Goal: Task Accomplishment & Management: Use online tool/utility

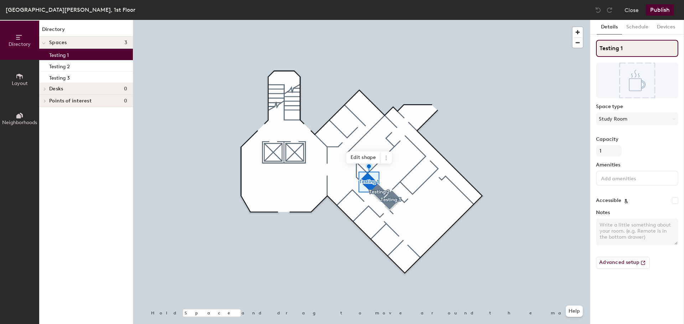
drag, startPoint x: 628, startPoint y: 43, endPoint x: 631, endPoint y: 46, distance: 4.3
click at [628, 45] on input "Testing 1" at bounding box center [637, 48] width 82 height 17
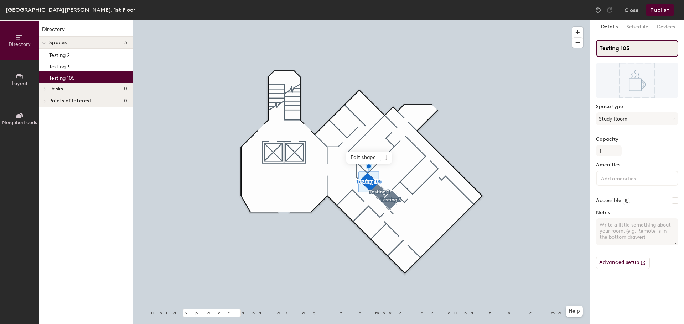
type input "Testing 105"
click at [382, 20] on div at bounding box center [361, 20] width 457 height 0
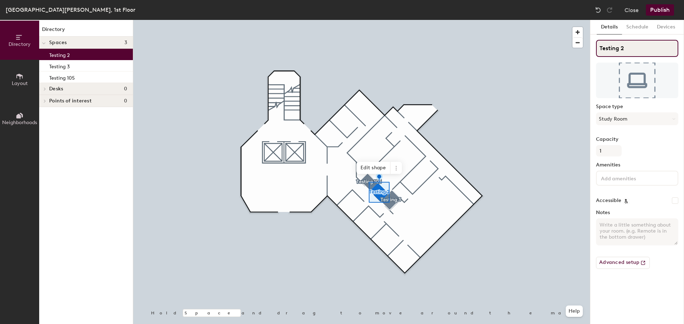
click at [626, 48] on input "Testing 2" at bounding box center [637, 48] width 82 height 17
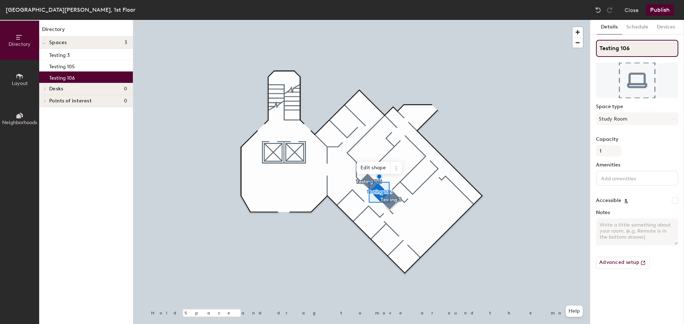
type input "Testing 106"
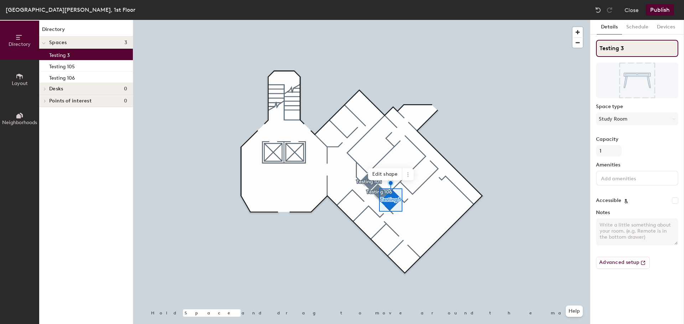
click at [635, 47] on input "Testing 3" at bounding box center [637, 48] width 82 height 17
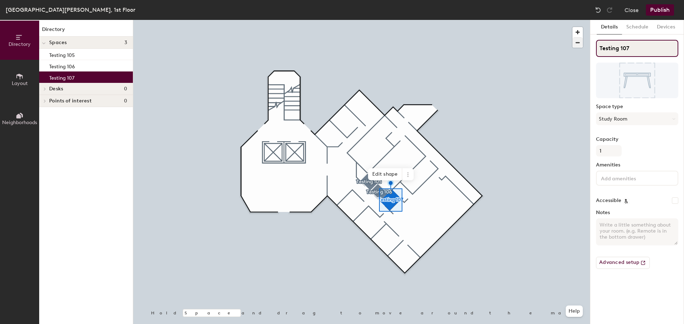
type input "Testing 107"
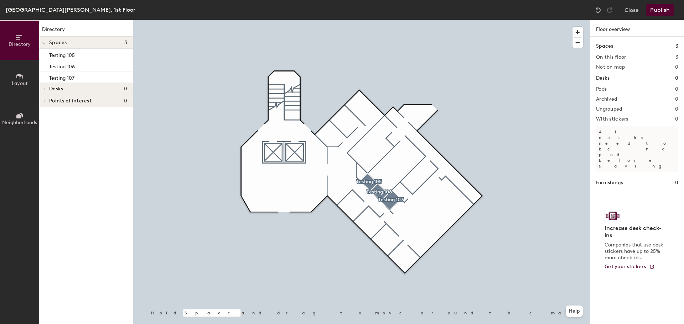
click at [657, 9] on button "Publish" at bounding box center [660, 9] width 28 height 11
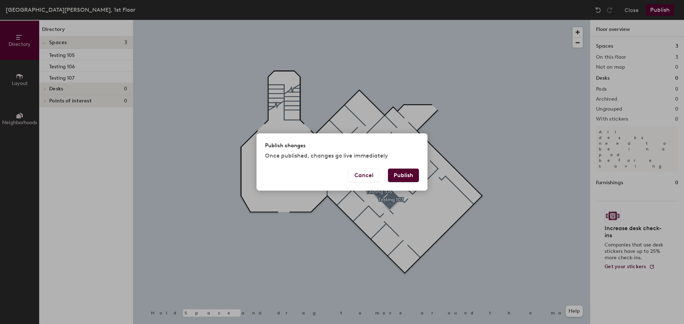
click at [400, 174] on button "Publish" at bounding box center [403, 176] width 31 height 14
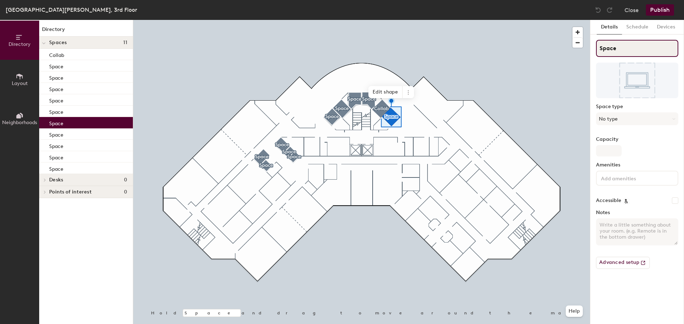
click at [617, 49] on input "Space" at bounding box center [637, 48] width 82 height 17
click at [522, 54] on div "Directory Layout Neighborhoods Directory Spaces 11 Collab Space Space Space Spa…" at bounding box center [342, 172] width 684 height 305
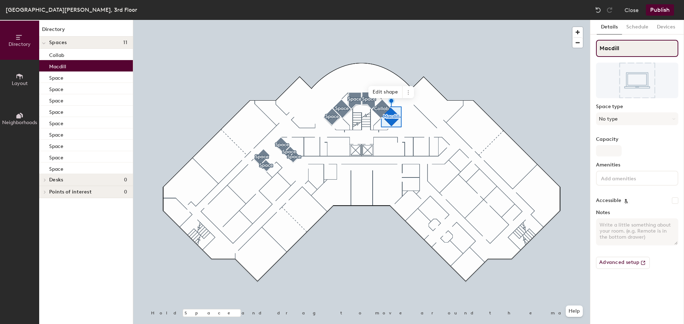
type input "Macdill"
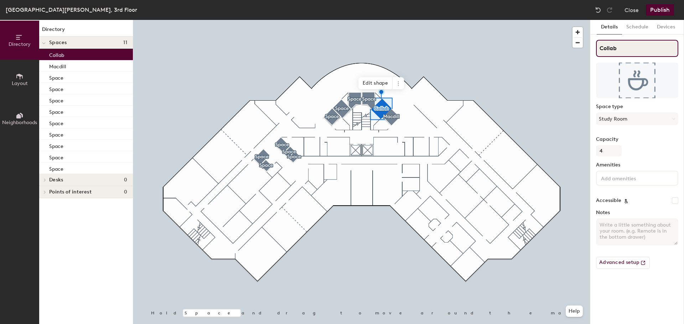
click at [522, 58] on div "Directory Layout Neighborhoods Directory Spaces 11 Collab Macdill Space Space S…" at bounding box center [342, 172] width 684 height 305
type input "Bayshore"
click at [365, 20] on div at bounding box center [361, 20] width 457 height 0
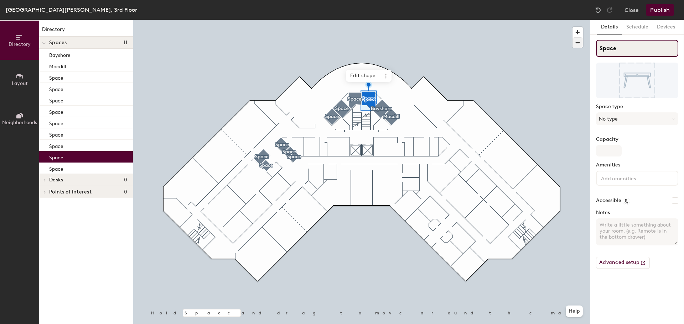
click at [540, 48] on div "Directory Layout Neighborhoods Directory Spaces 11 Bayshore Macdill Space Space…" at bounding box center [342, 172] width 684 height 305
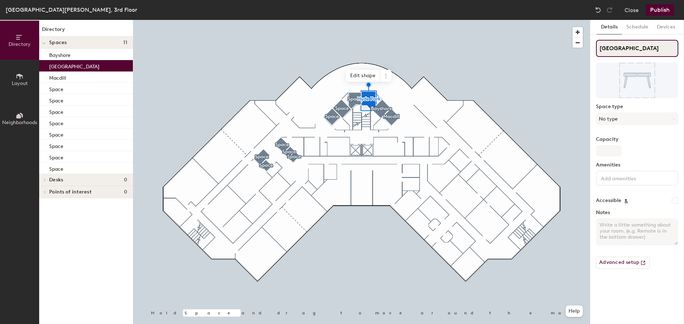
type input "[GEOGRAPHIC_DATA]"
click at [619, 99] on div "Hyde Park Space type No type Capacity Amenities Accessible Notes Advanced setup" at bounding box center [637, 157] width 82 height 235
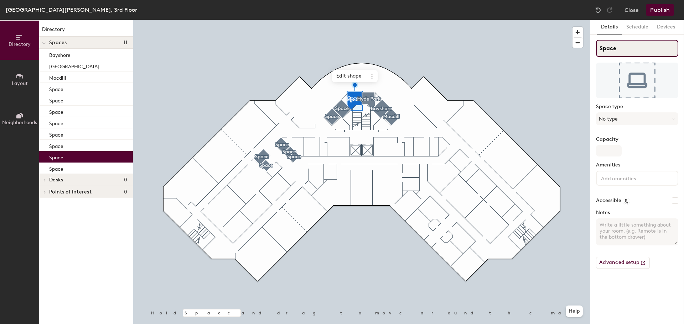
click at [505, 51] on div "Directory Layout Neighborhoods Directory Spaces [GEOGRAPHIC_DATA] [GEOGRAPHIC_D…" at bounding box center [342, 172] width 684 height 305
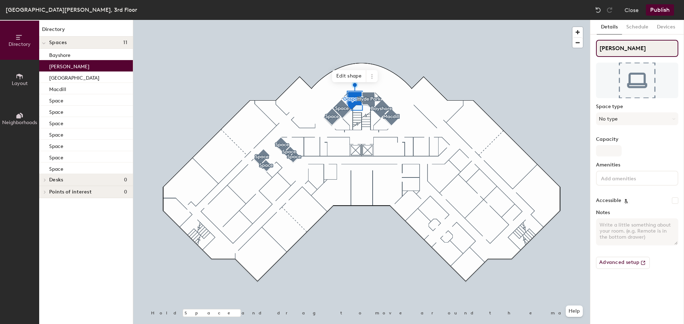
type input "[PERSON_NAME]"
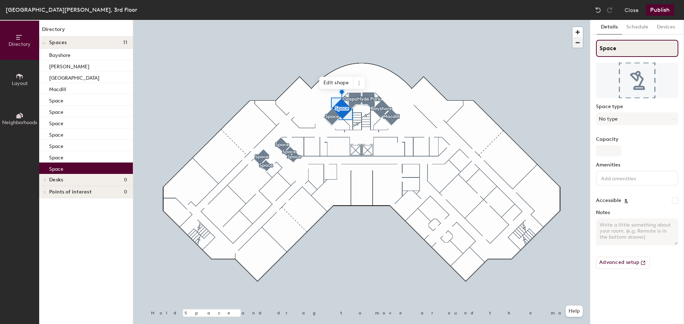
click at [507, 54] on div "Directory Layout Neighborhoods Directory Spaces 11 Bayshore [PERSON_NAME][GEOGR…" at bounding box center [342, 172] width 684 height 305
type input "Ybor"
click at [329, 20] on div at bounding box center [361, 20] width 457 height 0
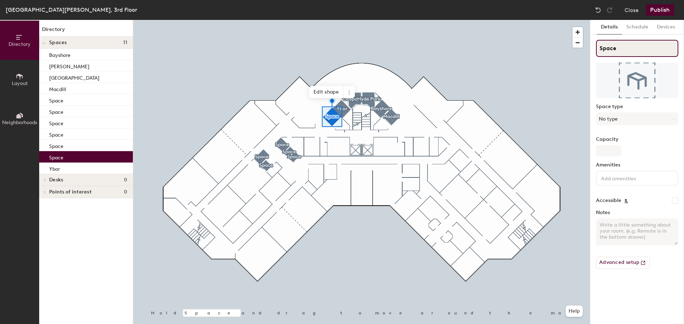
click at [628, 50] on input "Space" at bounding box center [637, 48] width 82 height 17
type input "Sunshine Skyway"
click at [437, 20] on div at bounding box center [361, 20] width 457 height 0
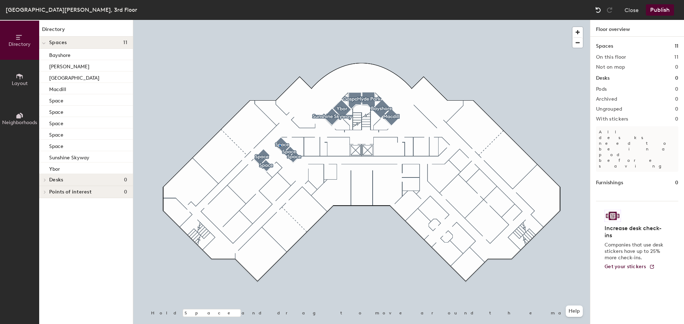
click at [279, 20] on div at bounding box center [361, 20] width 457 height 0
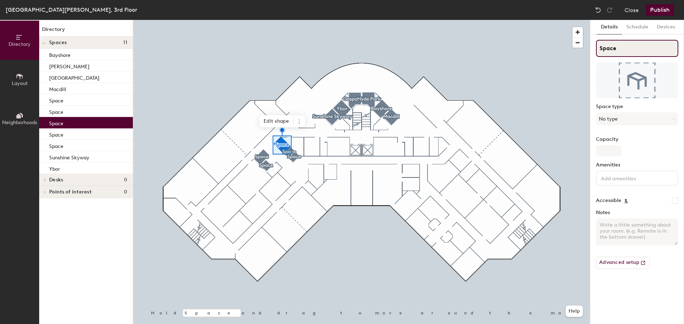
click at [547, 48] on div "Directory Layout Neighborhoods Directory Spaces 11 Bayshore [GEOGRAPHIC_DATA] […" at bounding box center [342, 172] width 684 height 305
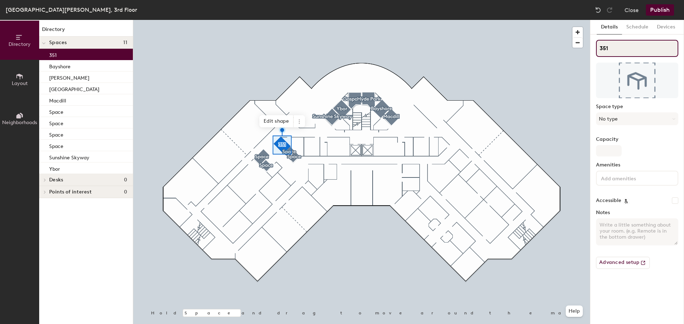
type input "351"
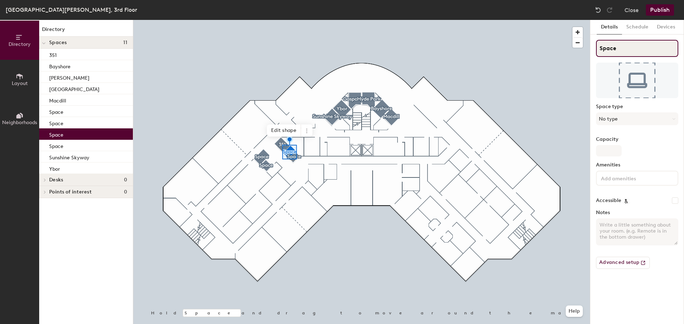
click at [576, 50] on div "Directory Layout Neighborhoods Directory Spaces 11 351 Bayshore [GEOGRAPHIC_DAT…" at bounding box center [342, 172] width 684 height 305
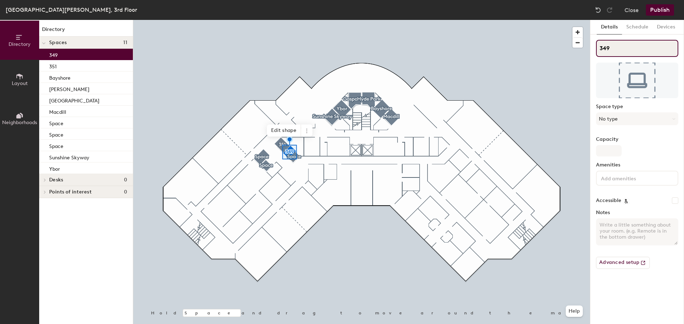
type input "349"
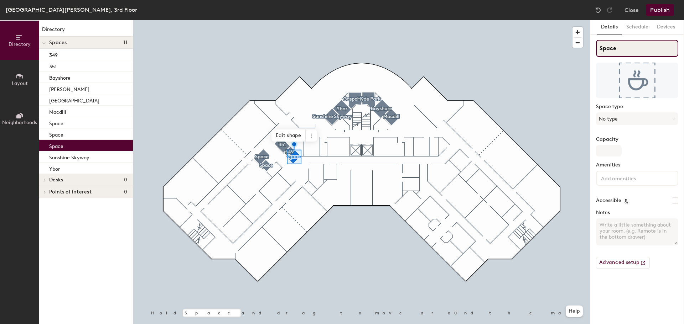
click at [561, 49] on div "Directory Layout Neighborhoods Directory Spaces 11 [GEOGRAPHIC_DATA] [GEOGRAPHI…" at bounding box center [342, 172] width 684 height 305
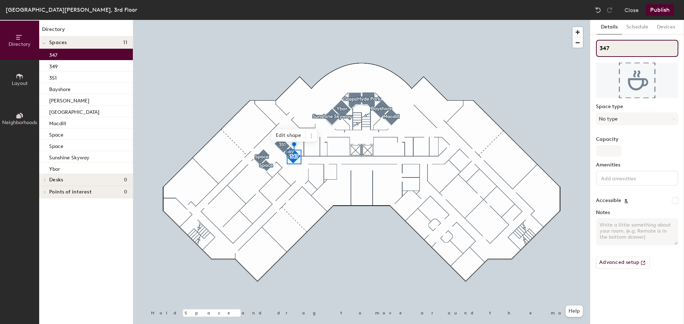
type input "347"
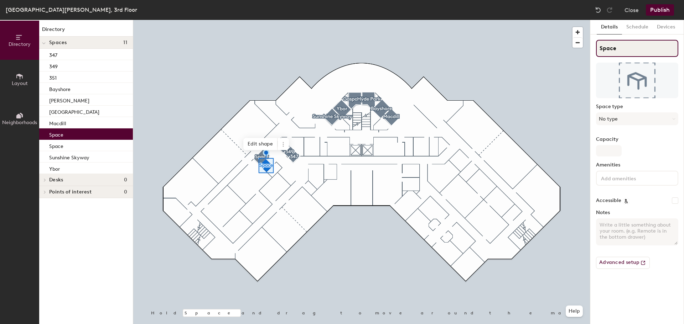
click at [569, 48] on div "Directory Layout Neighborhoods Directory Spaces 11 347 349 351 Bayshore [GEOGRA…" at bounding box center [342, 172] width 684 height 305
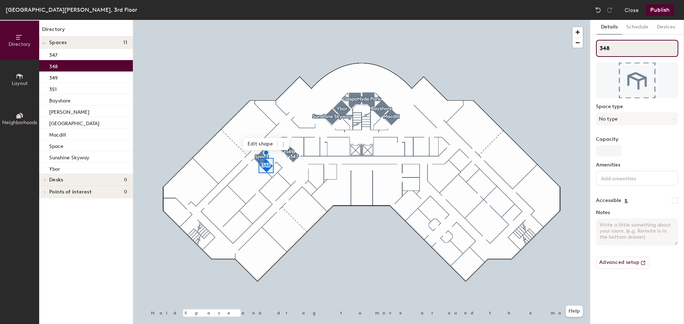
type input "348"
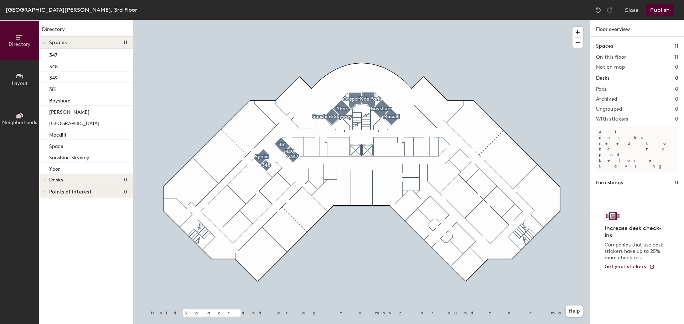
drag, startPoint x: 636, startPoint y: 52, endPoint x: 592, endPoint y: 48, distance: 44.7
click at [264, 20] on div at bounding box center [361, 20] width 457 height 0
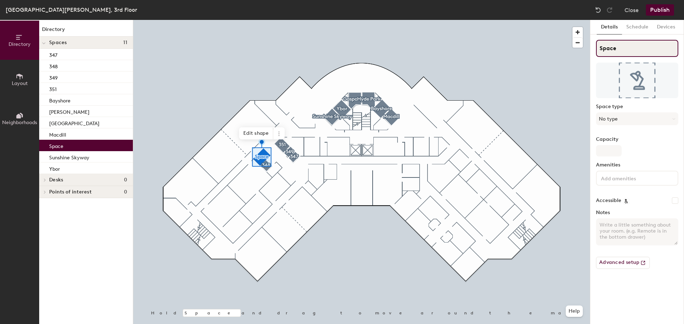
click at [550, 55] on div "Directory Layout Neighborhoods Directory Spaces 11 347 348 349 [GEOGRAPHIC_DATA…" at bounding box center [342, 172] width 684 height 305
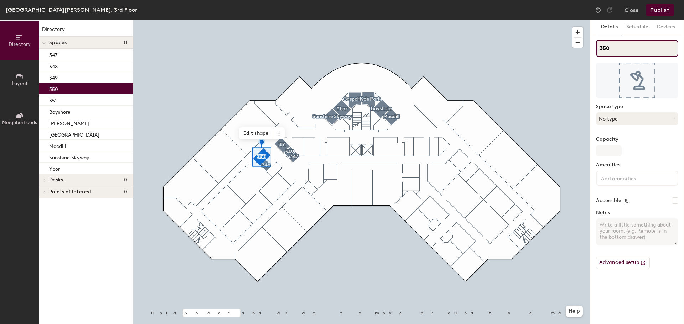
type input "350"
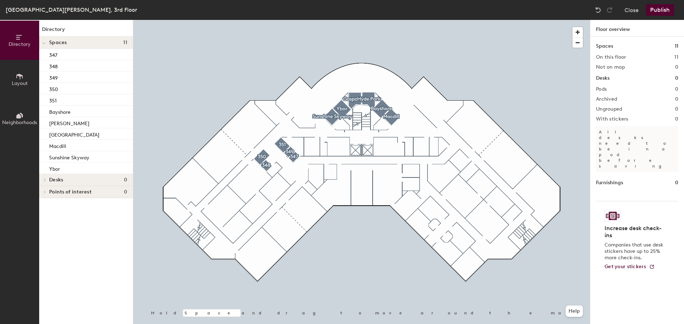
click at [659, 10] on button "Publish" at bounding box center [660, 9] width 28 height 11
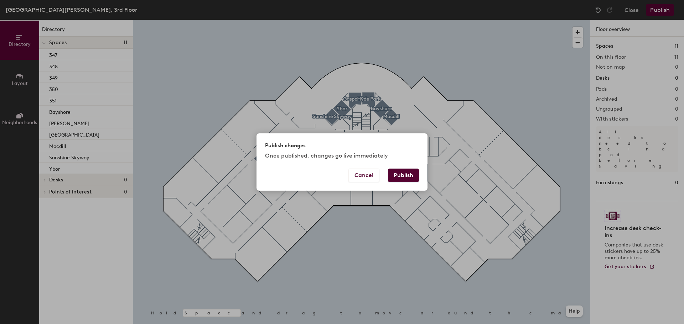
click at [411, 175] on button "Publish" at bounding box center [403, 176] width 31 height 14
